Goal: Check status: Check status

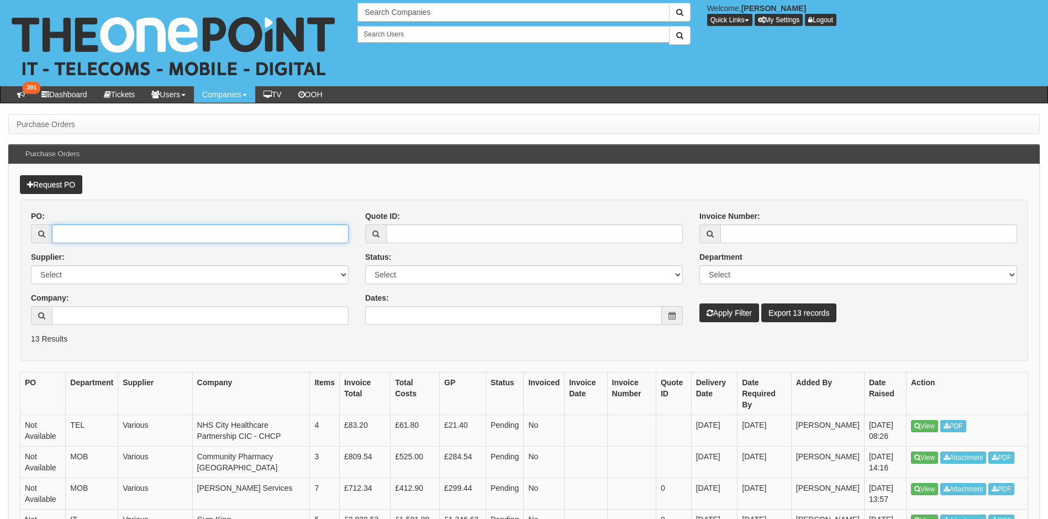
click at [87, 237] on input "PO:" at bounding box center [200, 233] width 297 height 19
click at [446, 13] on input "text" at bounding box center [512, 12] width 311 height 19
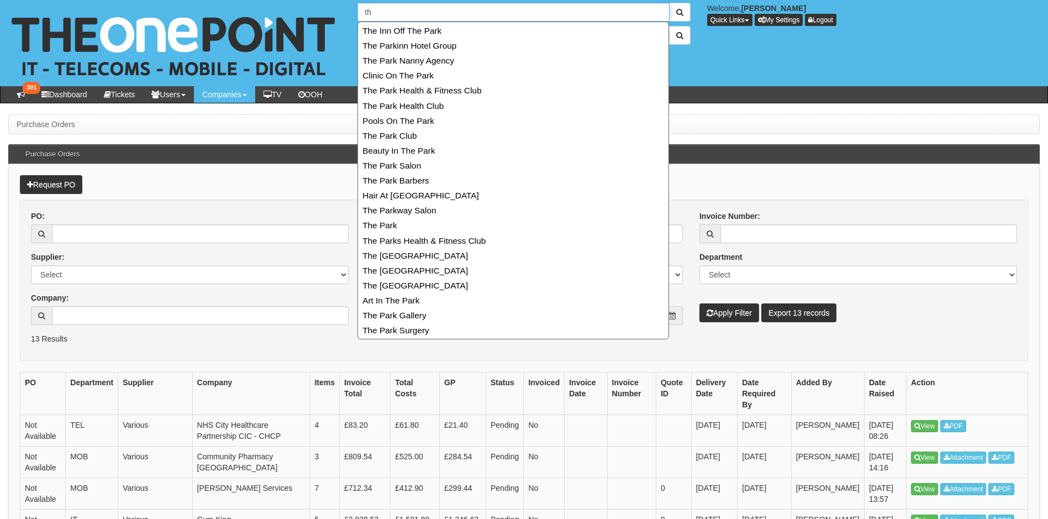
type input "t"
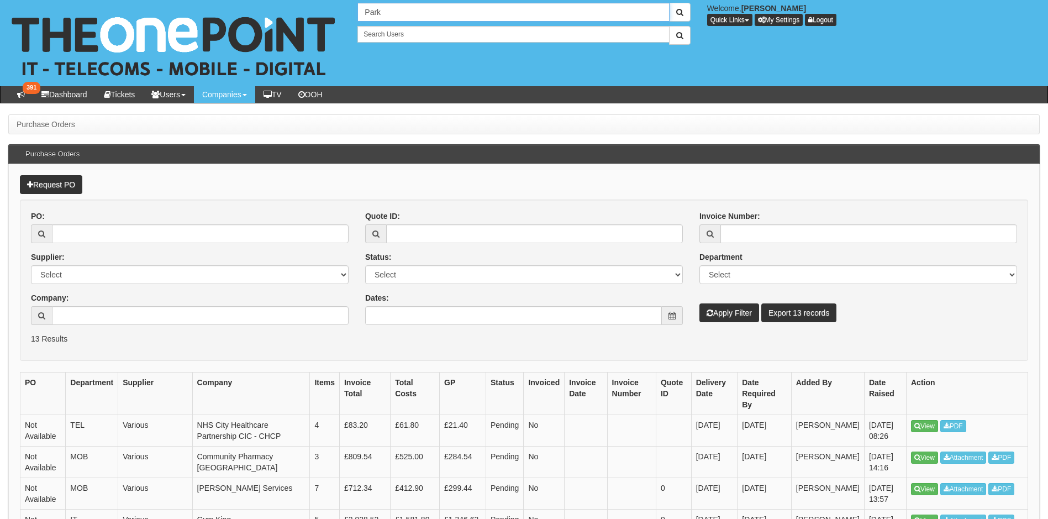
click at [395, 14] on input "Park" at bounding box center [512, 12] width 311 height 19
click at [408, 29] on link "Parklane Group (Leeds) Ltd" at bounding box center [512, 31] width 309 height 16
type input "Parklane Group (Leeds) Ltd"
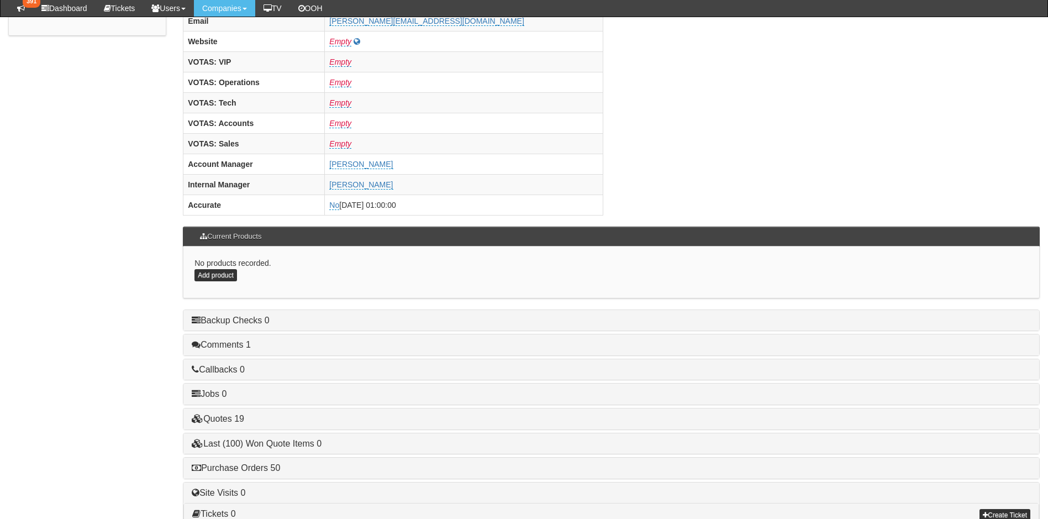
scroll to position [455, 0]
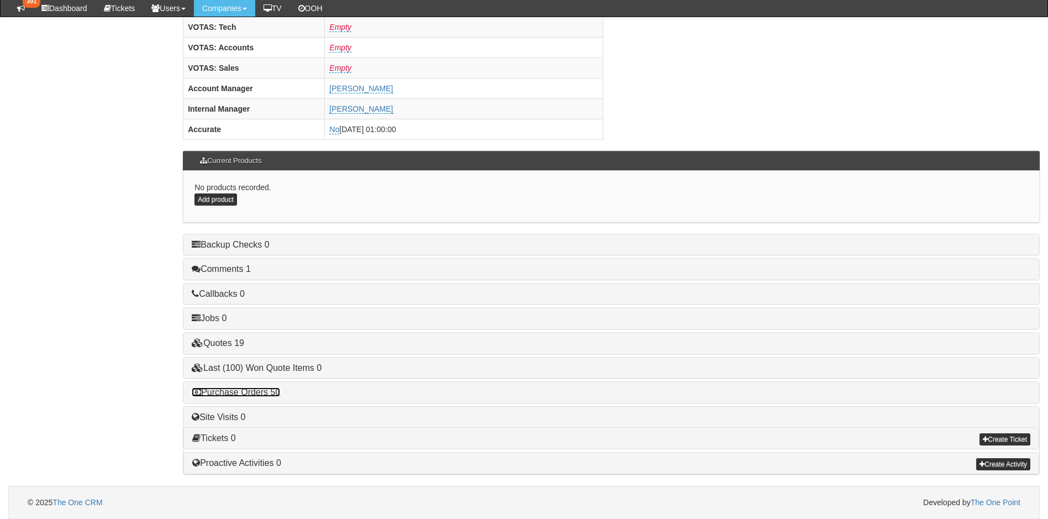
click at [234, 388] on link "Purchase Orders 50" at bounding box center [236, 391] width 88 height 9
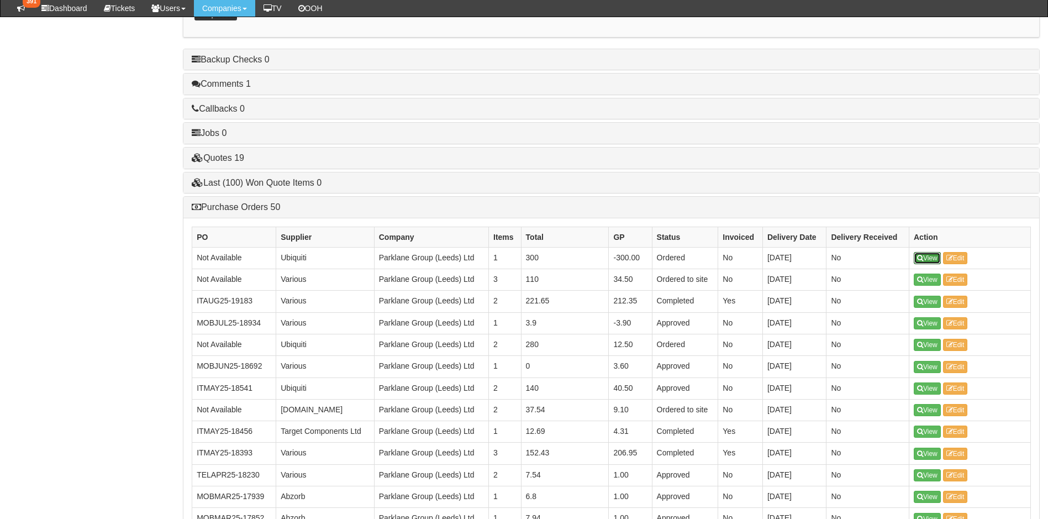
scroll to position [621, 0]
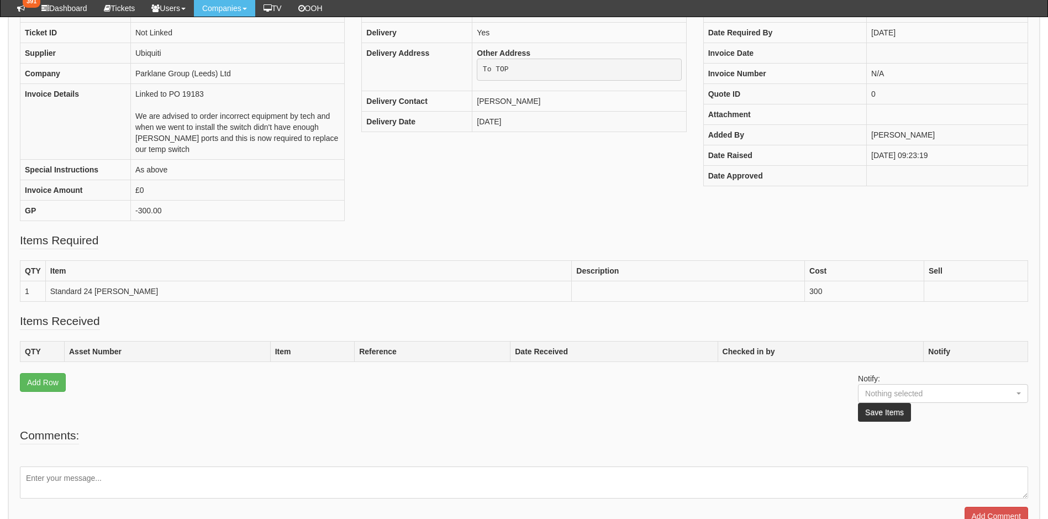
scroll to position [166, 0]
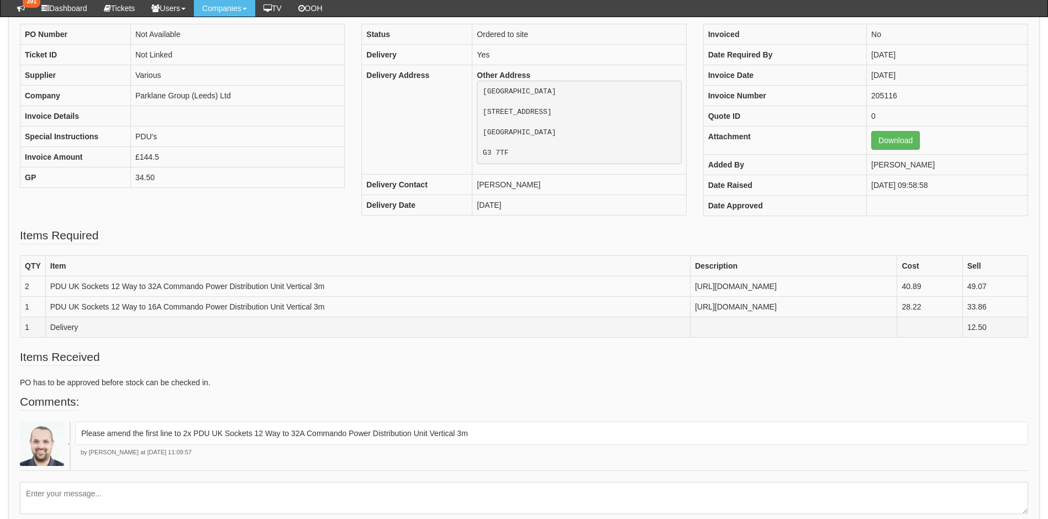
scroll to position [166, 0]
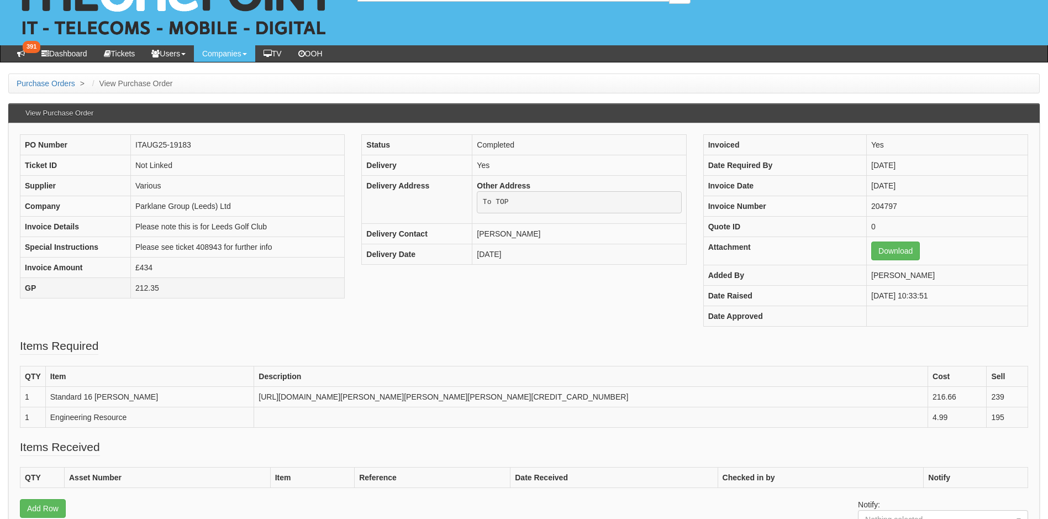
scroll to position [110, 0]
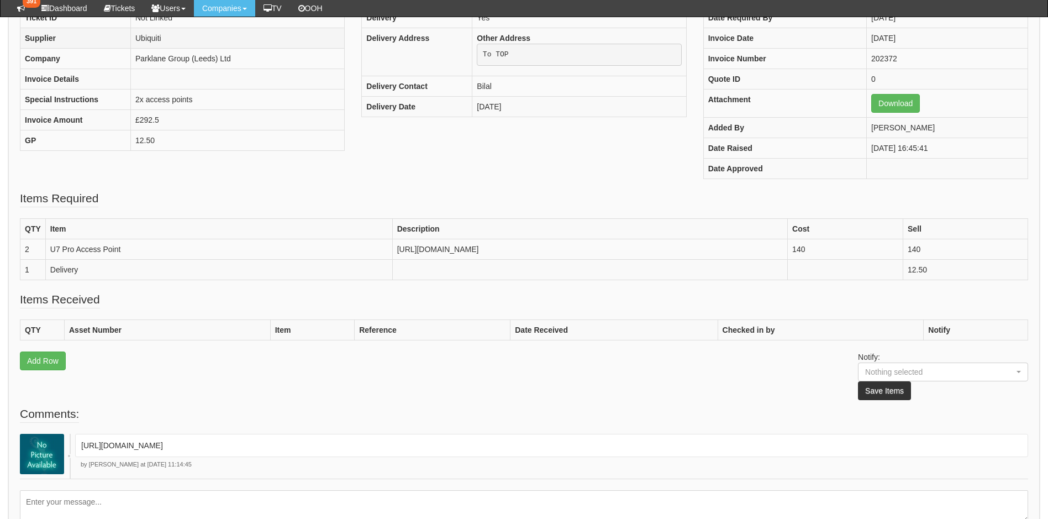
scroll to position [166, 0]
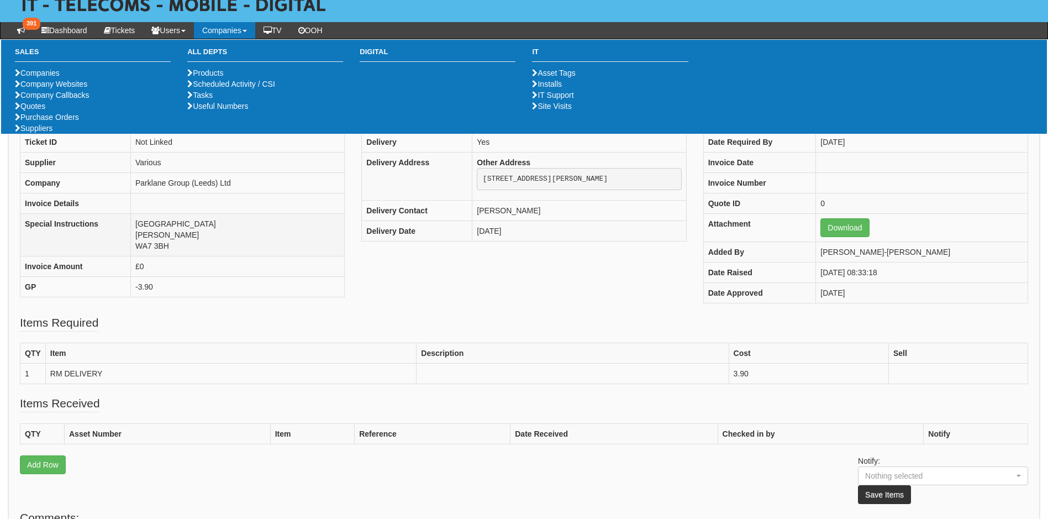
scroll to position [181, 0]
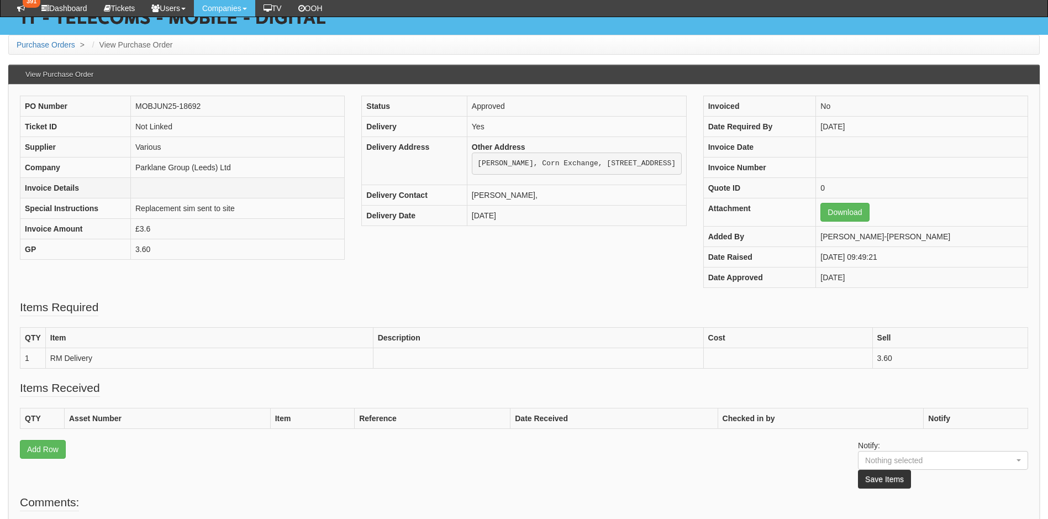
scroll to position [166, 0]
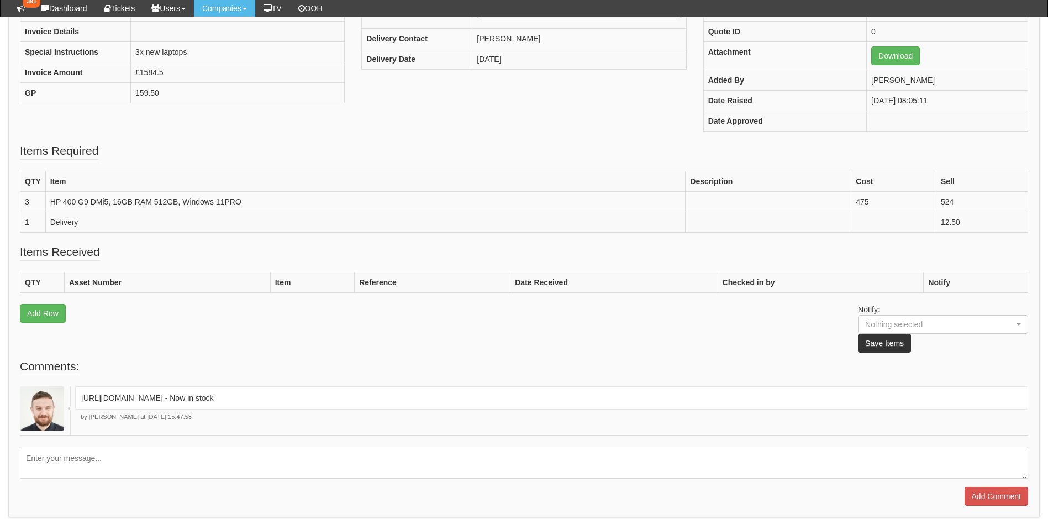
scroll to position [220, 0]
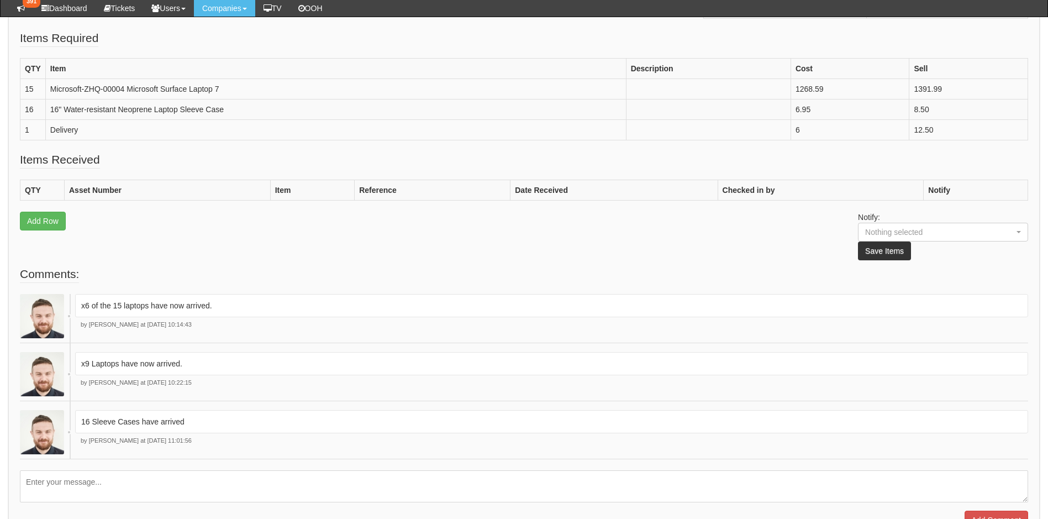
scroll to position [331, 0]
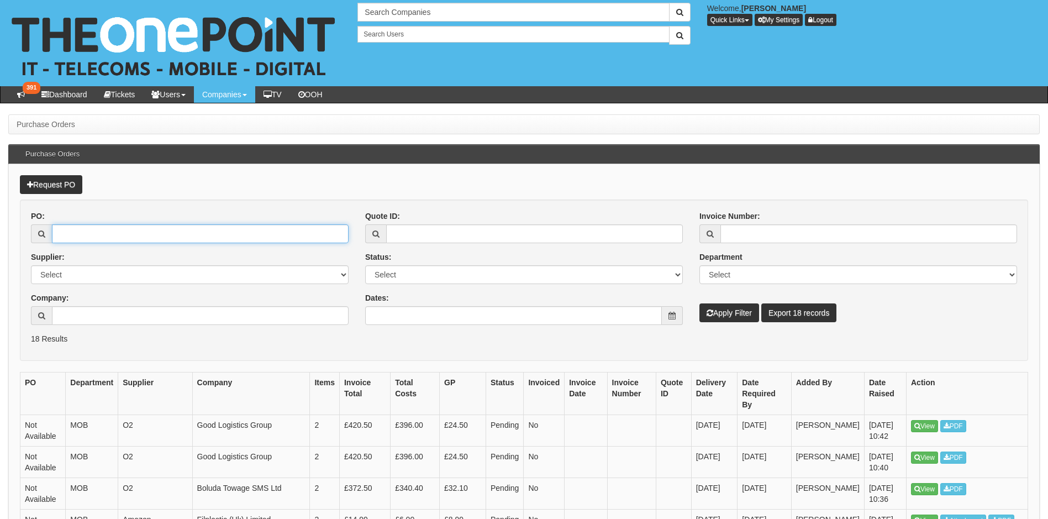
click at [113, 237] on input "PO:" at bounding box center [200, 233] width 297 height 19
paste input "19372"
type input "19372"
click at [733, 317] on button "Apply Filter" at bounding box center [729, 312] width 60 height 19
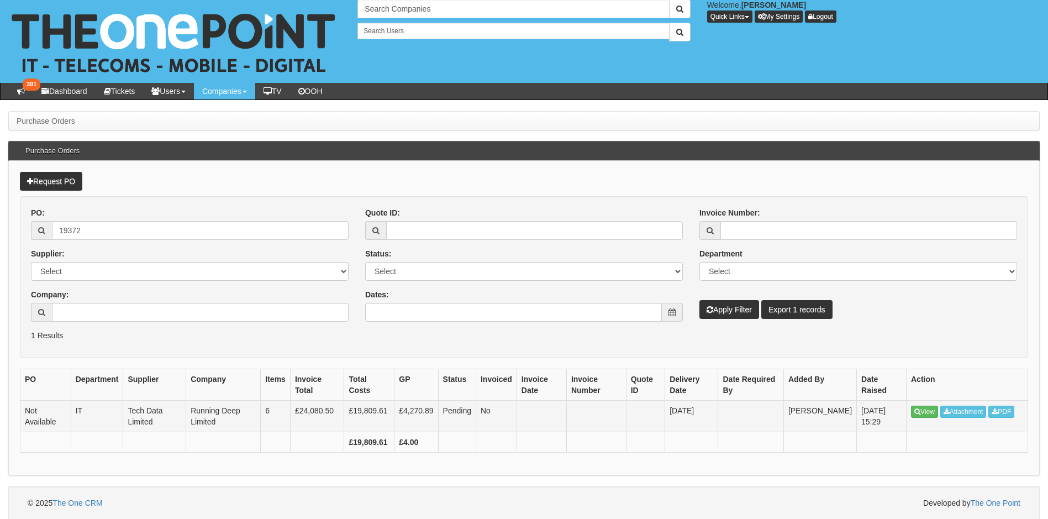
scroll to position [4, 0]
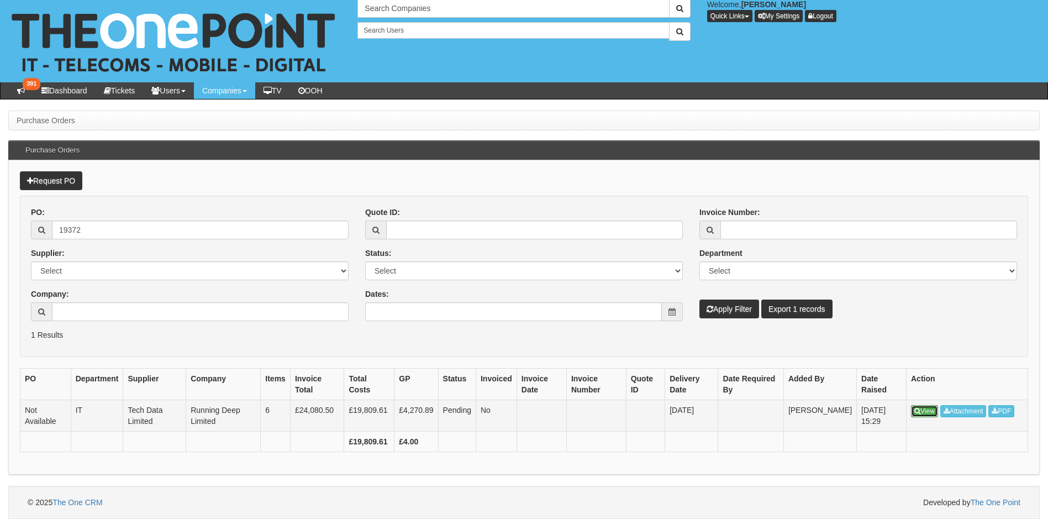
click at [932, 413] on link "View" at bounding box center [924, 411] width 27 height 12
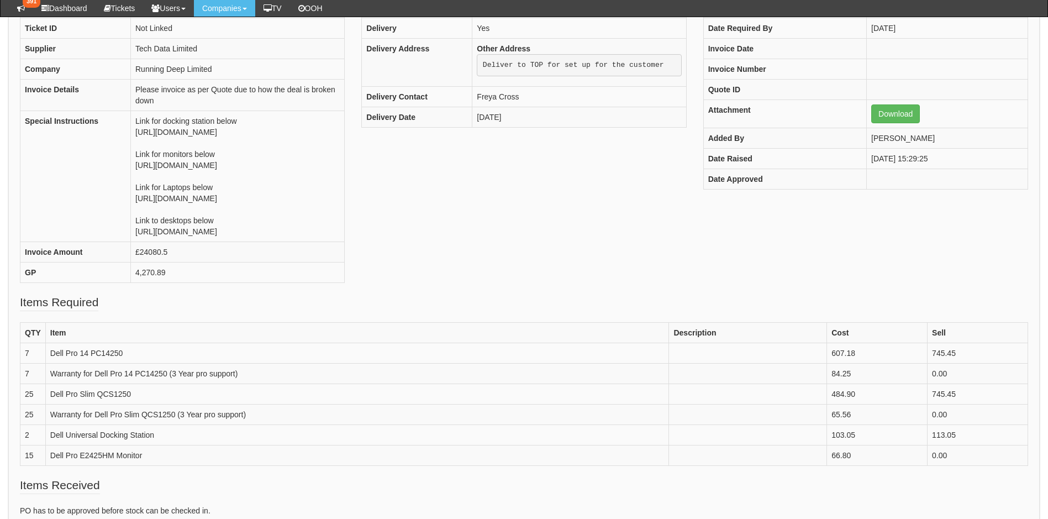
scroll to position [130, 0]
